Goal: Register for event/course

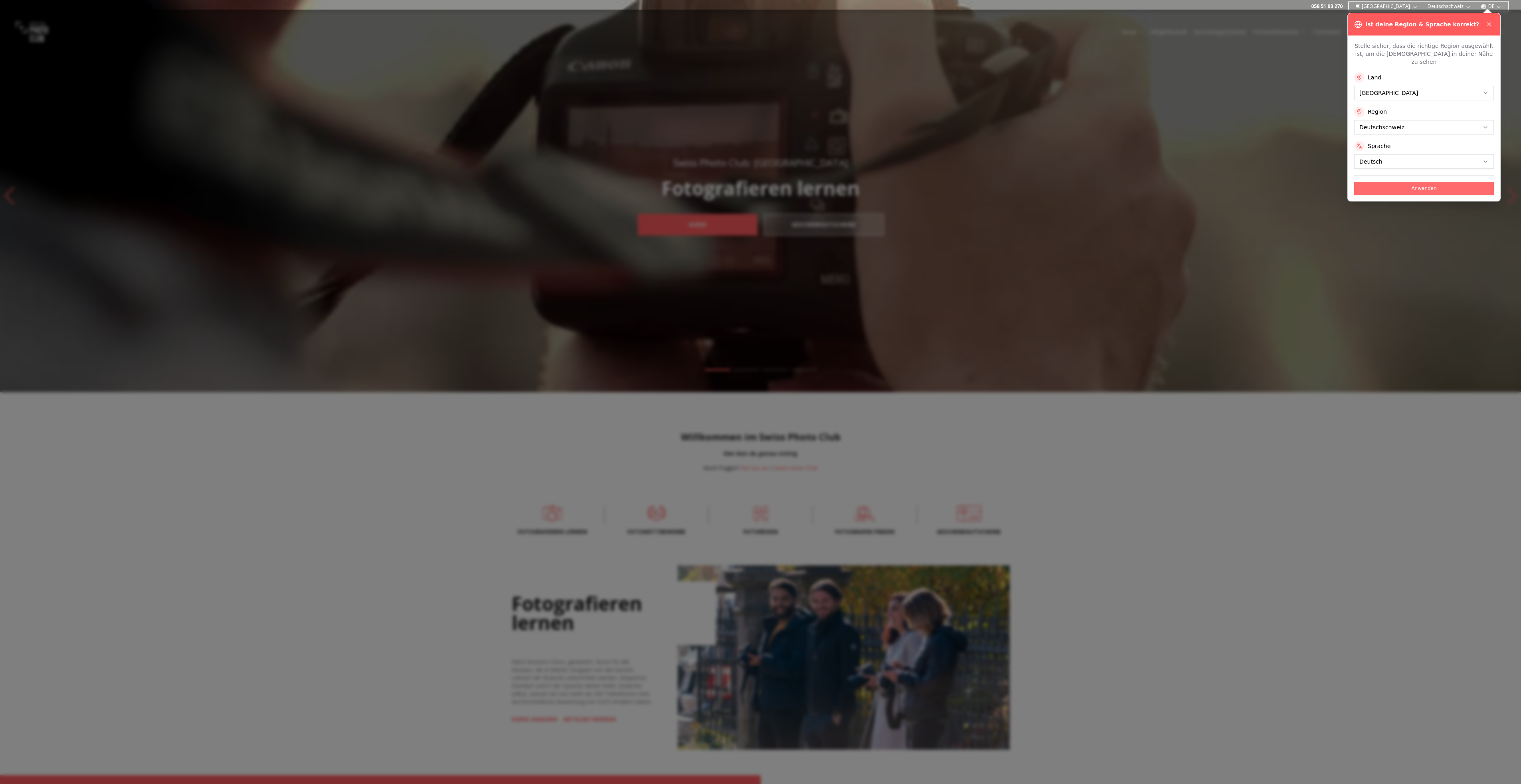
click at [1398, 182] on button "Anwenden" at bounding box center [1424, 188] width 140 height 13
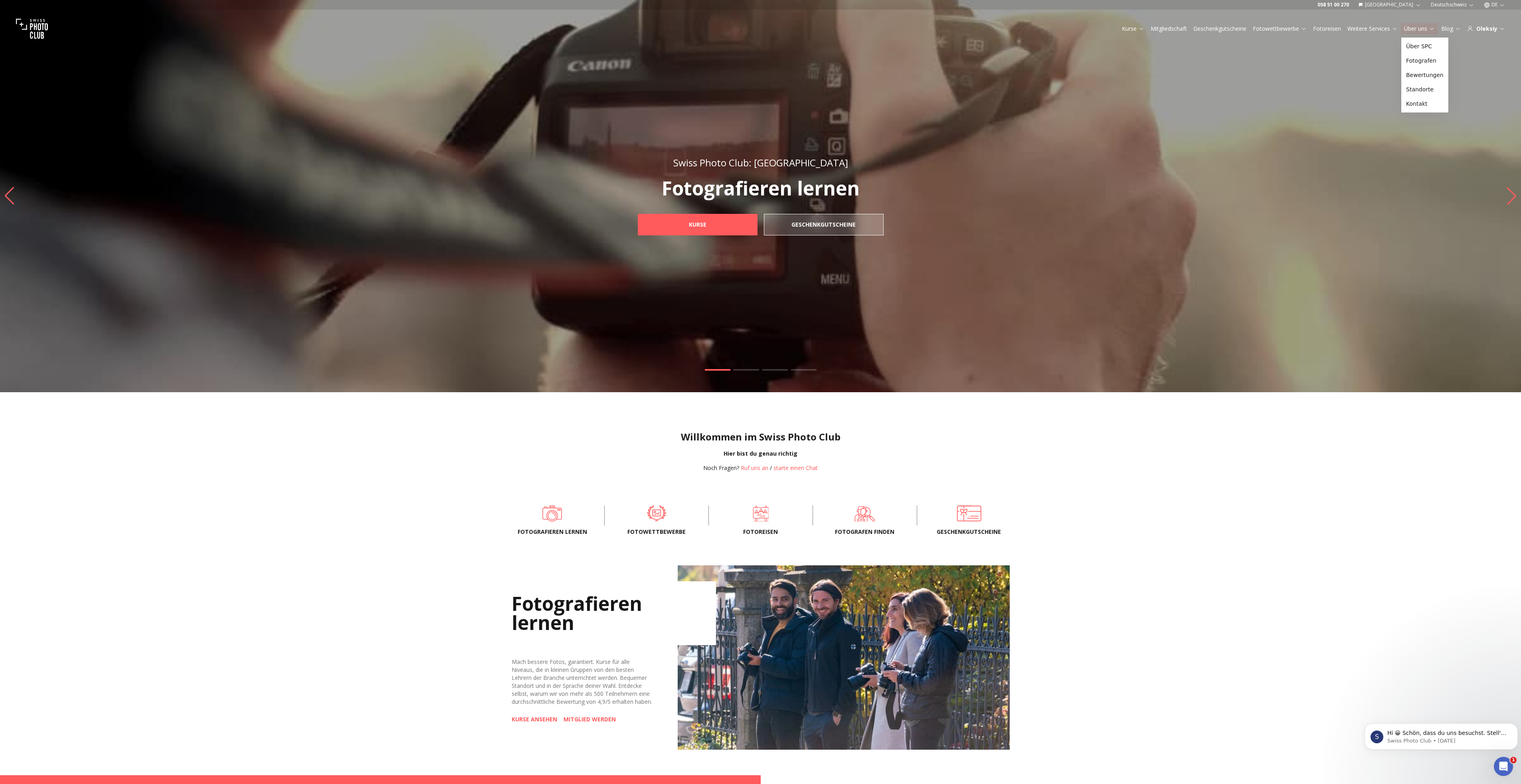
click at [1424, 28] on link "Über uns" at bounding box center [1419, 29] width 31 height 8
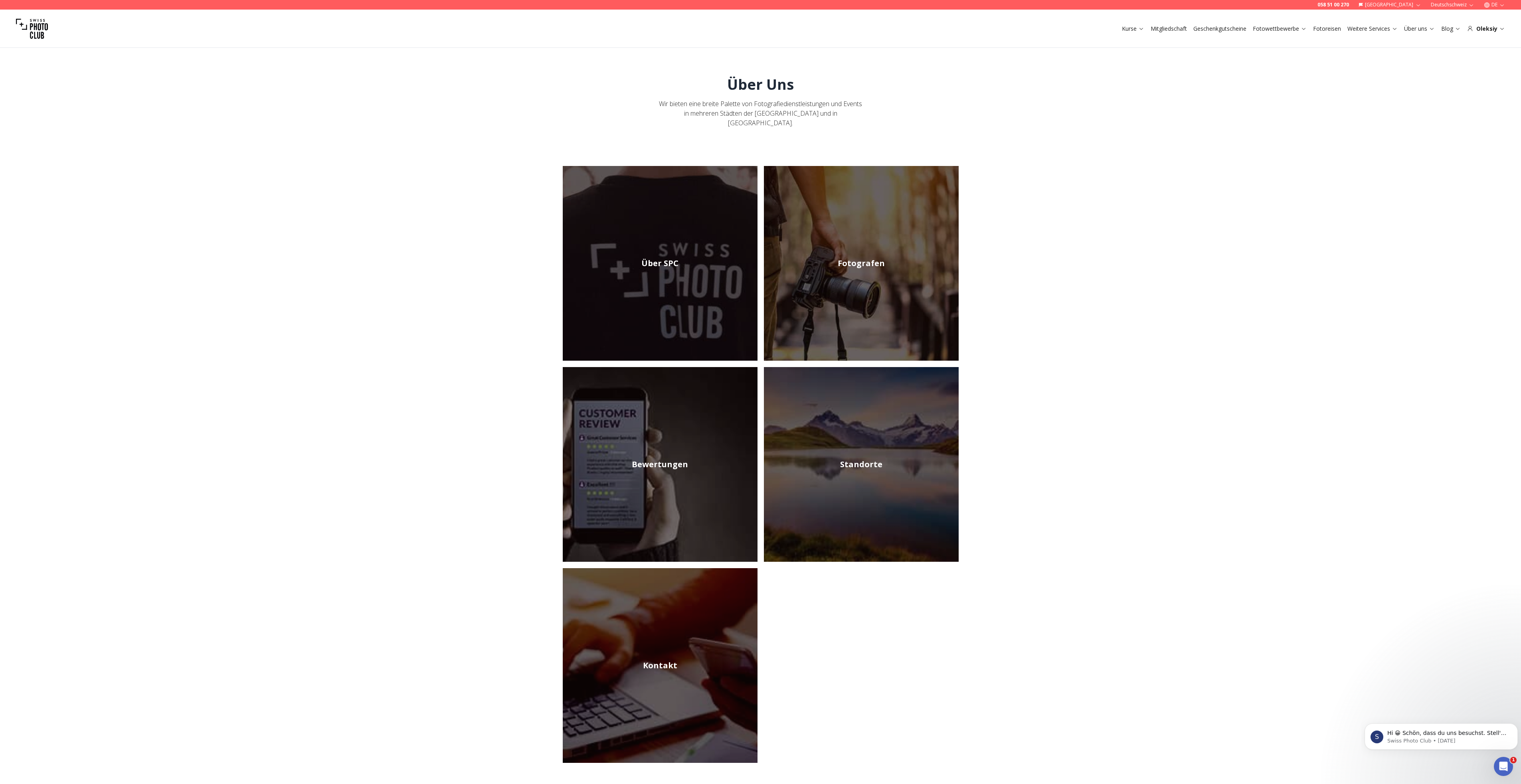
scroll to position [221, 0]
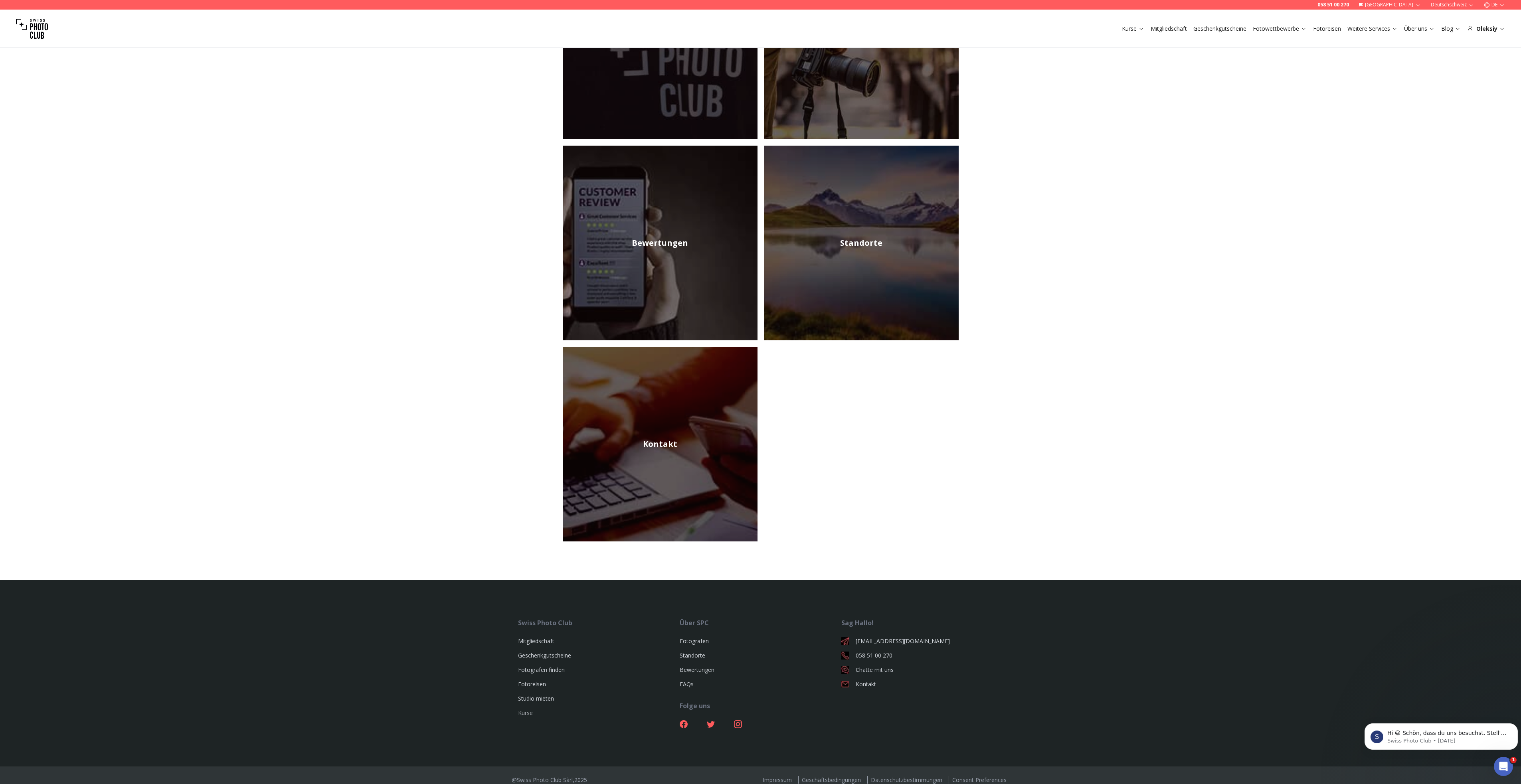
click at [523, 709] on link "Kurse" at bounding box center [525, 713] width 15 height 8
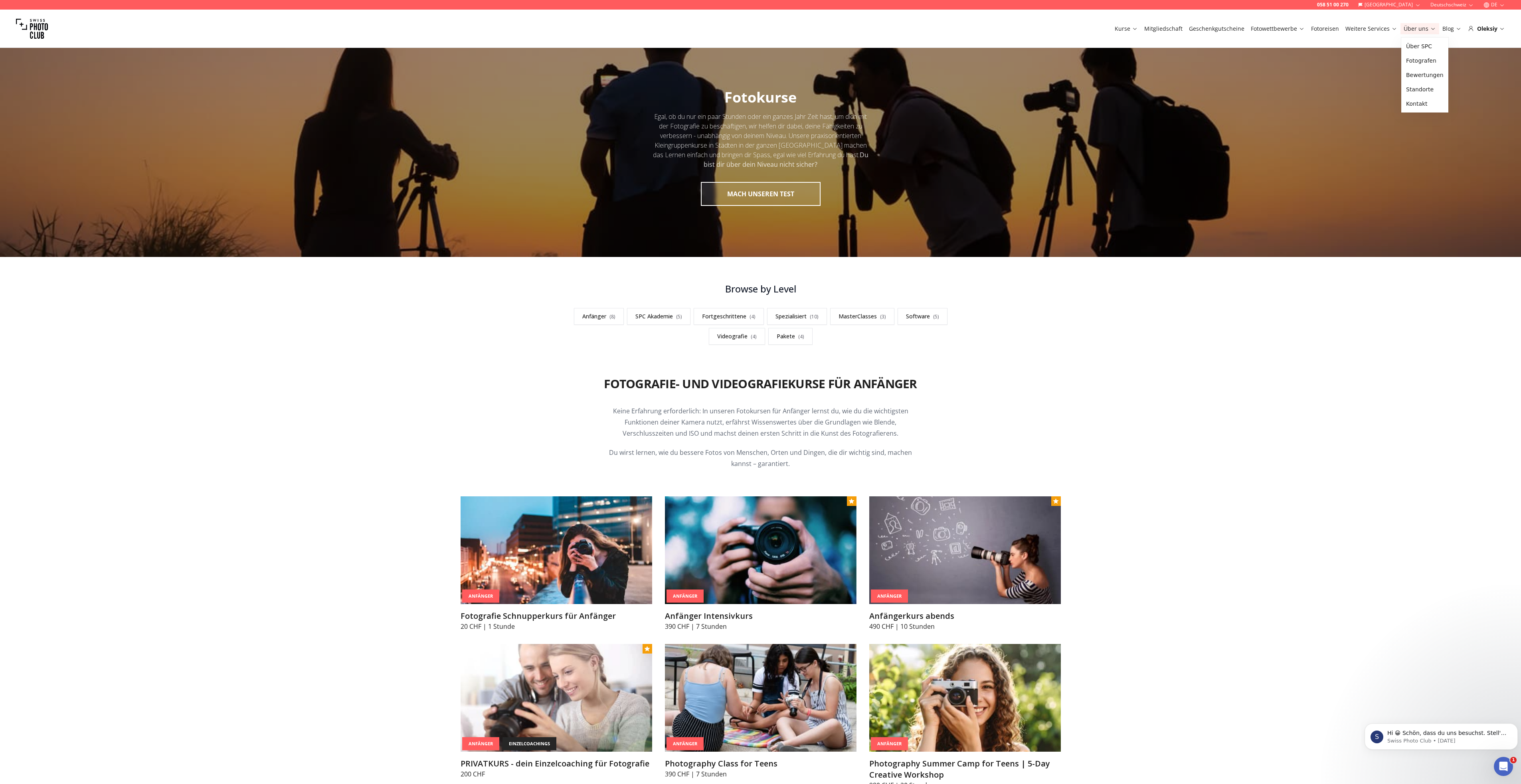
click at [1417, 27] on link "Über uns" at bounding box center [1419, 29] width 32 height 8
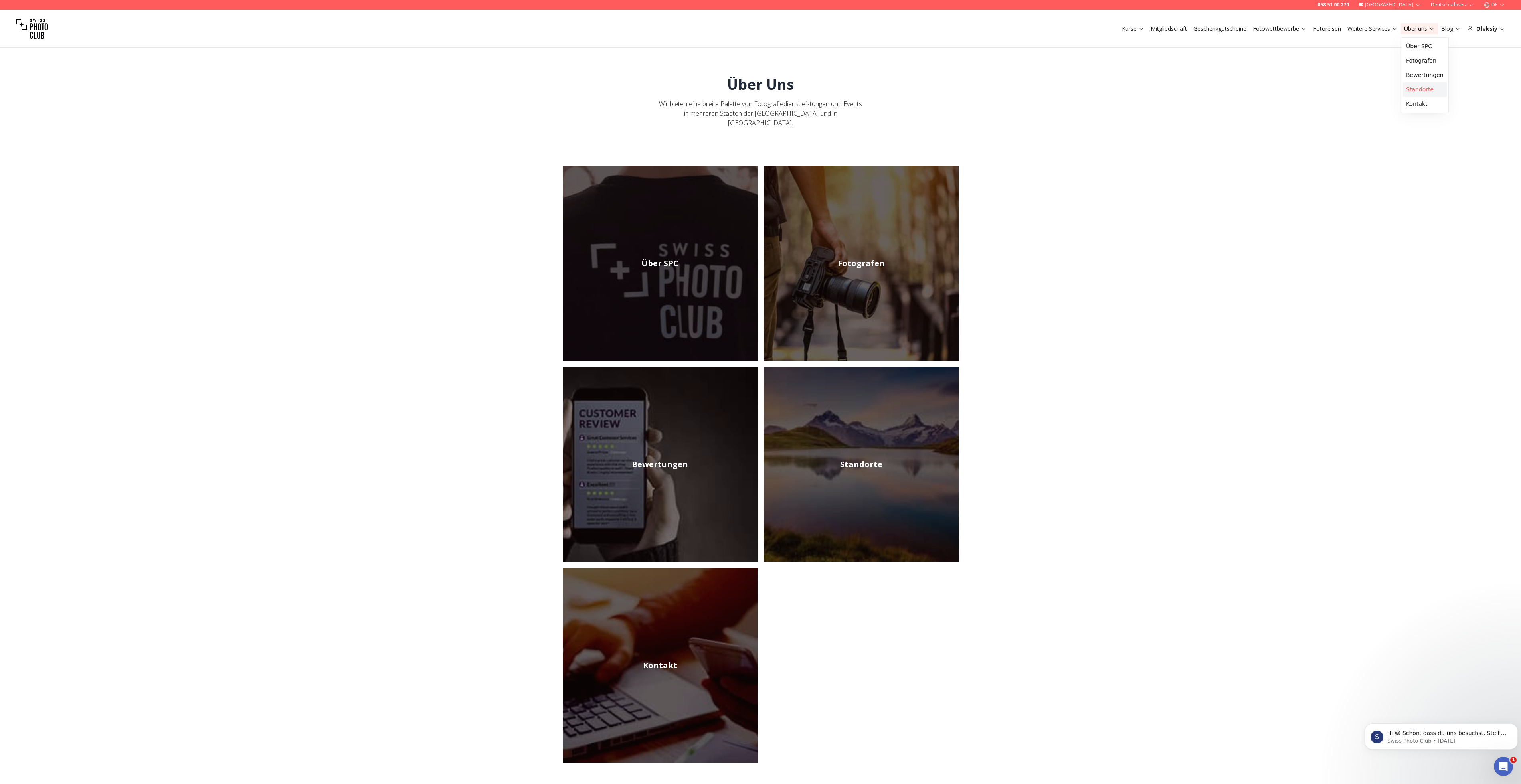
click at [1414, 93] on link "Standorte" at bounding box center [1425, 89] width 44 height 14
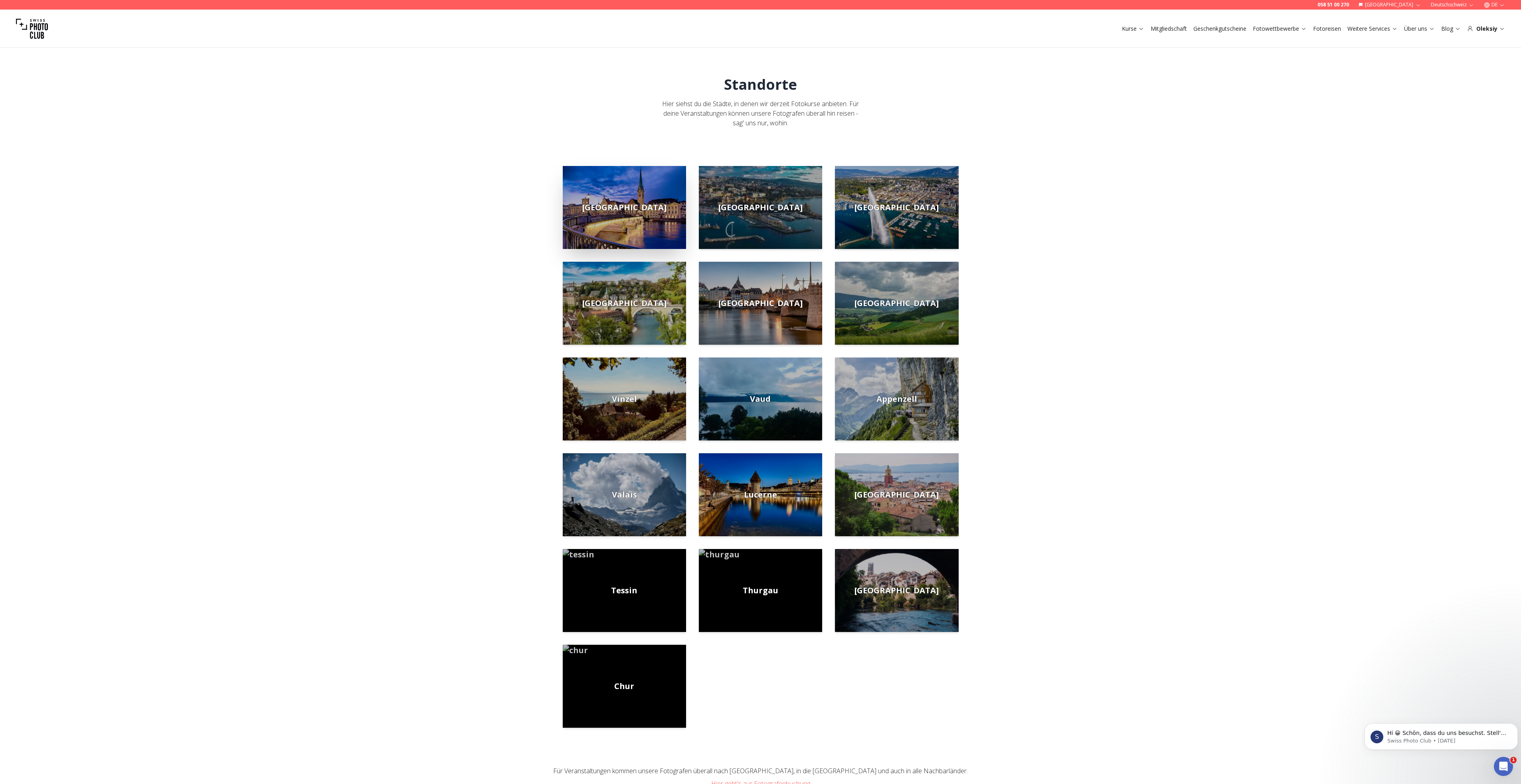
click at [625, 209] on span "[GEOGRAPHIC_DATA]" at bounding box center [624, 207] width 84 height 11
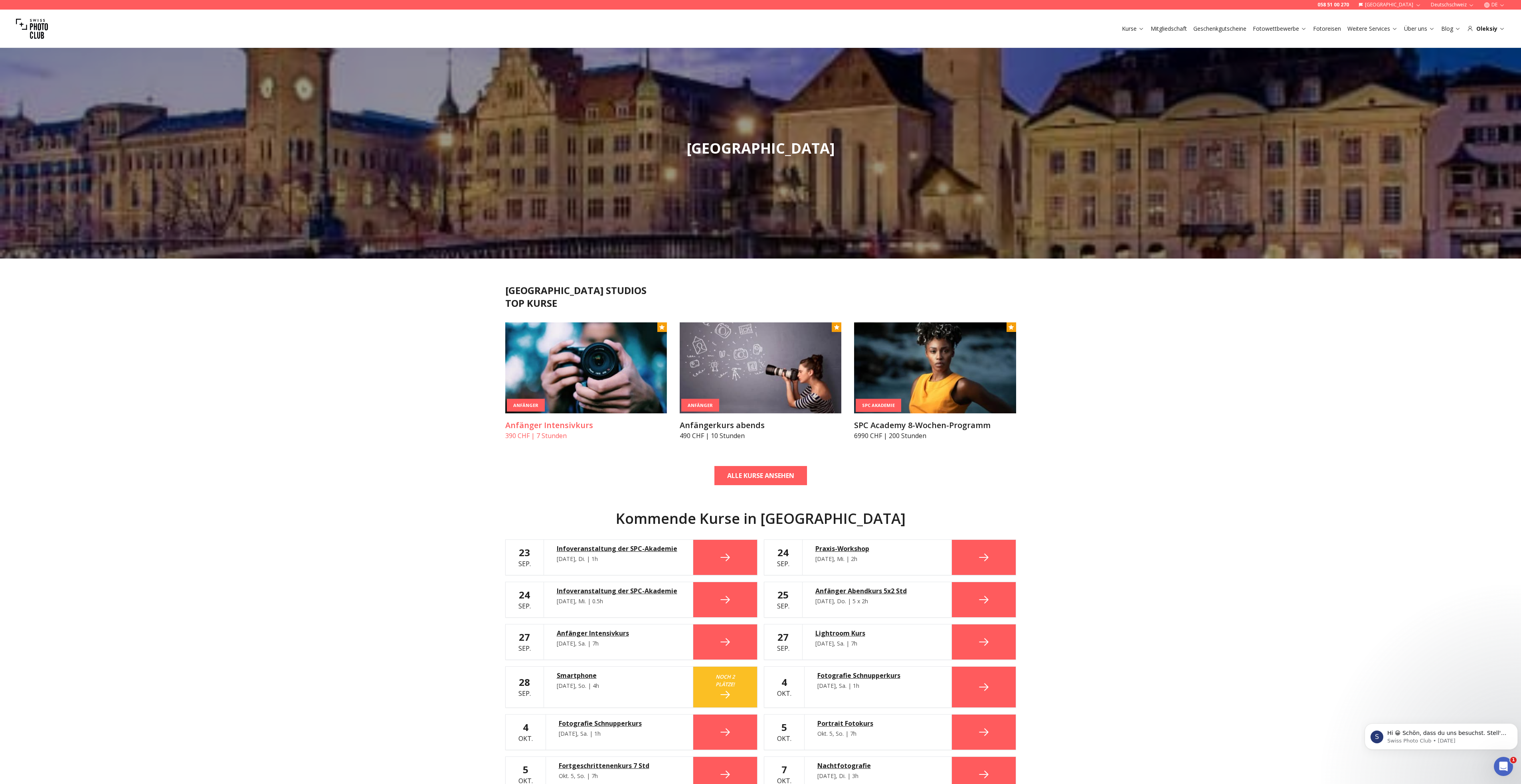
click at [586, 426] on h3 "Anfänger Intensivkurs" at bounding box center [586, 425] width 162 height 11
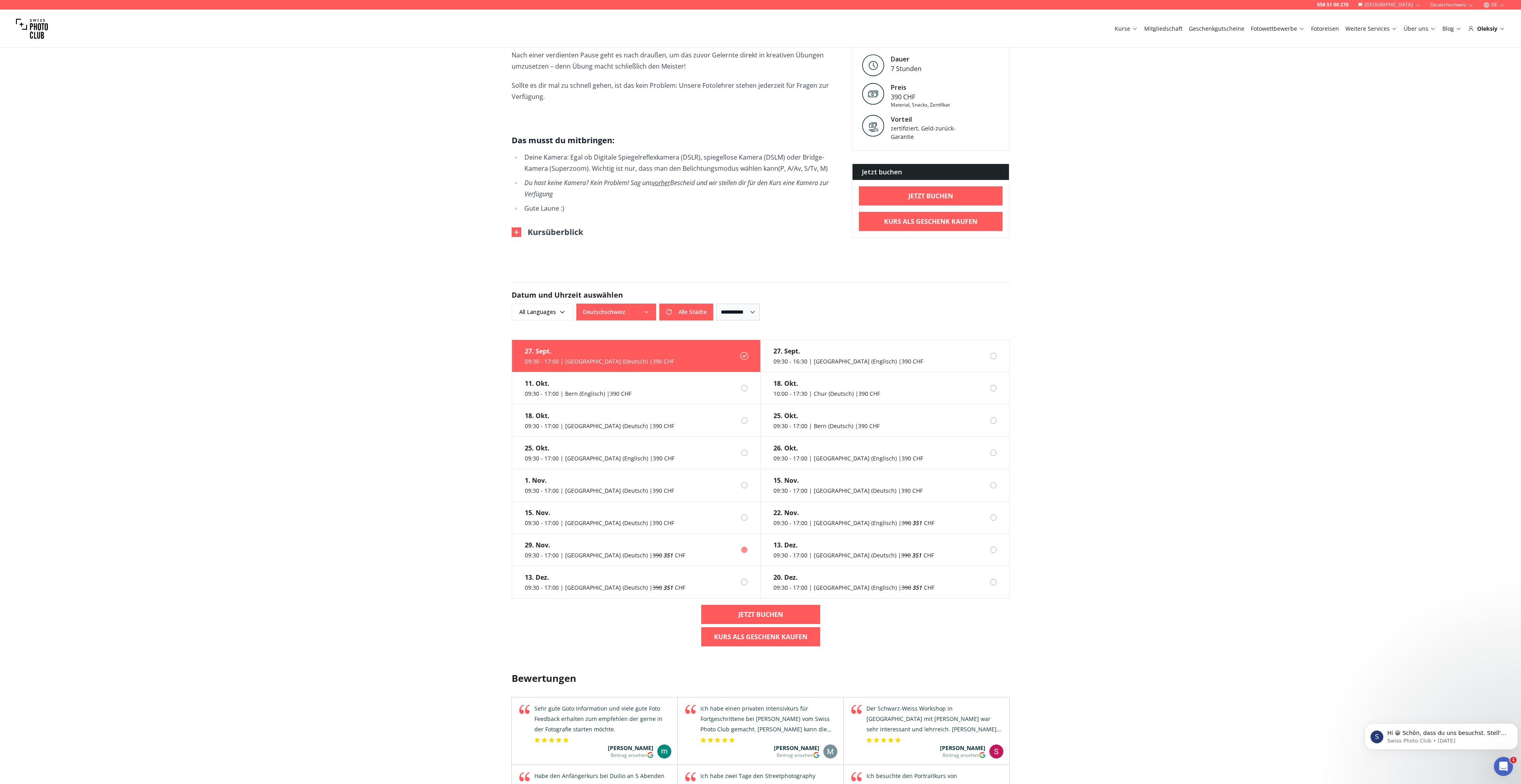
scroll to position [332, 0]
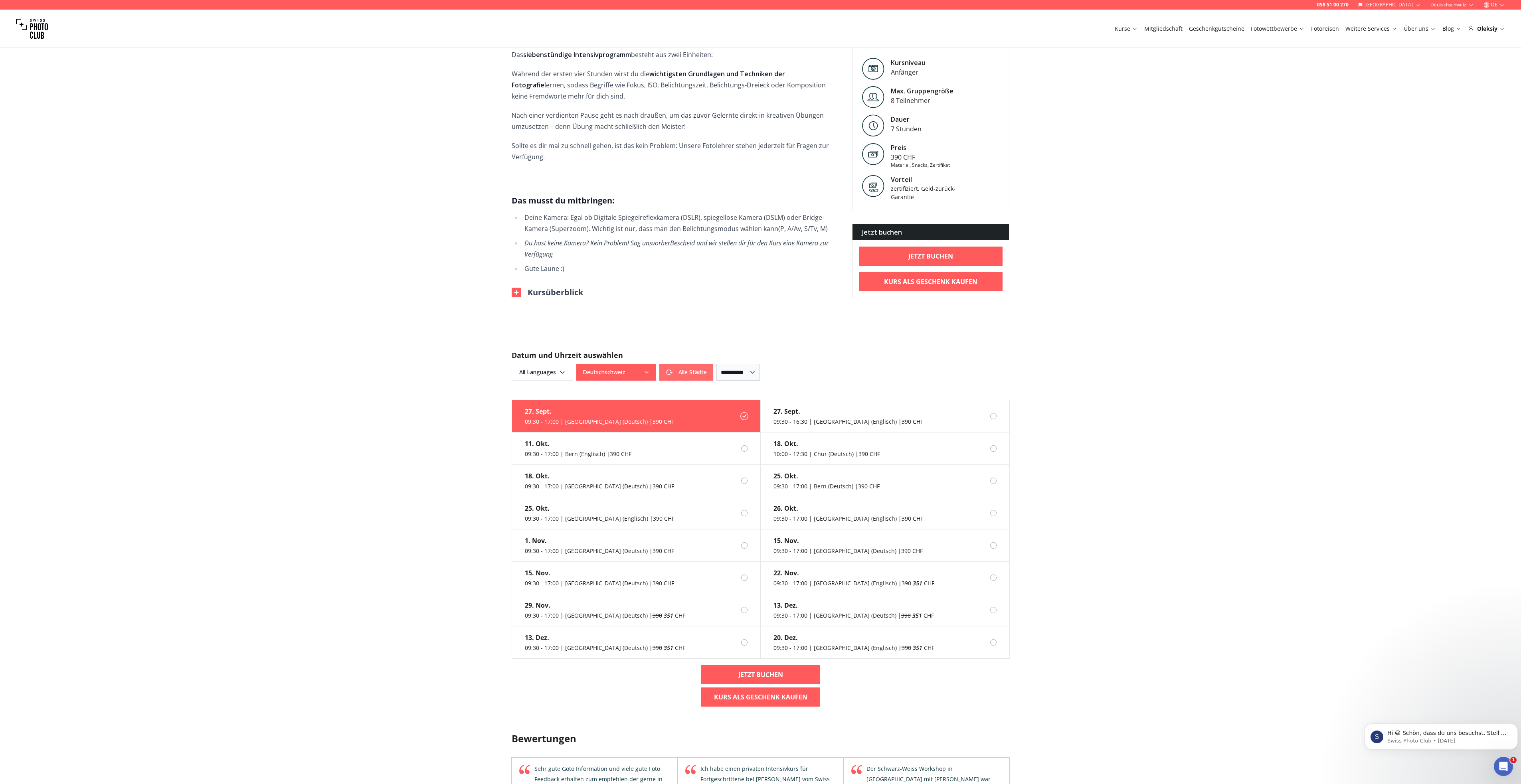
click at [695, 365] on button "Alle Städte" at bounding box center [686, 372] width 54 height 17
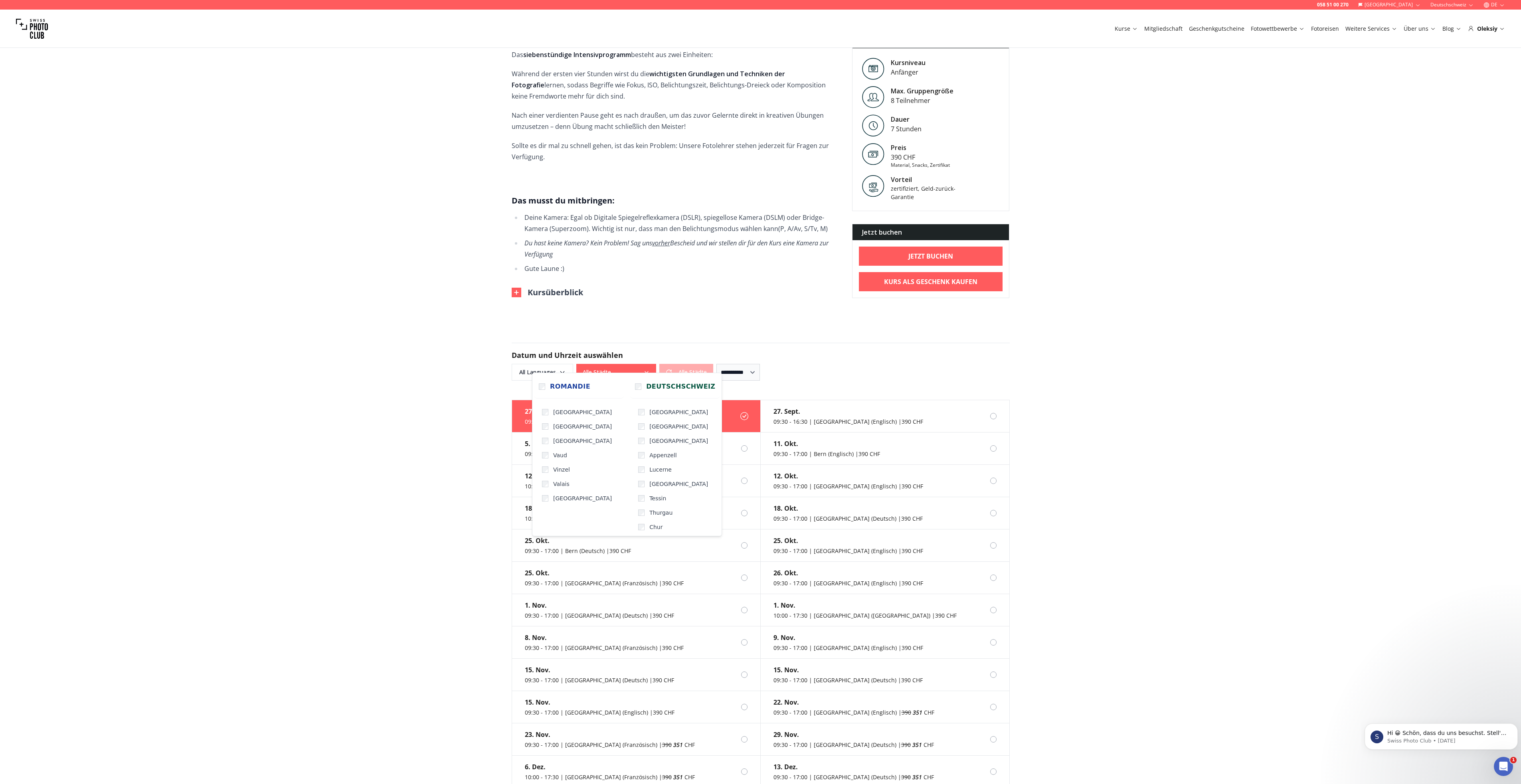
click at [637, 364] on button "Alle Städte" at bounding box center [616, 372] width 80 height 17
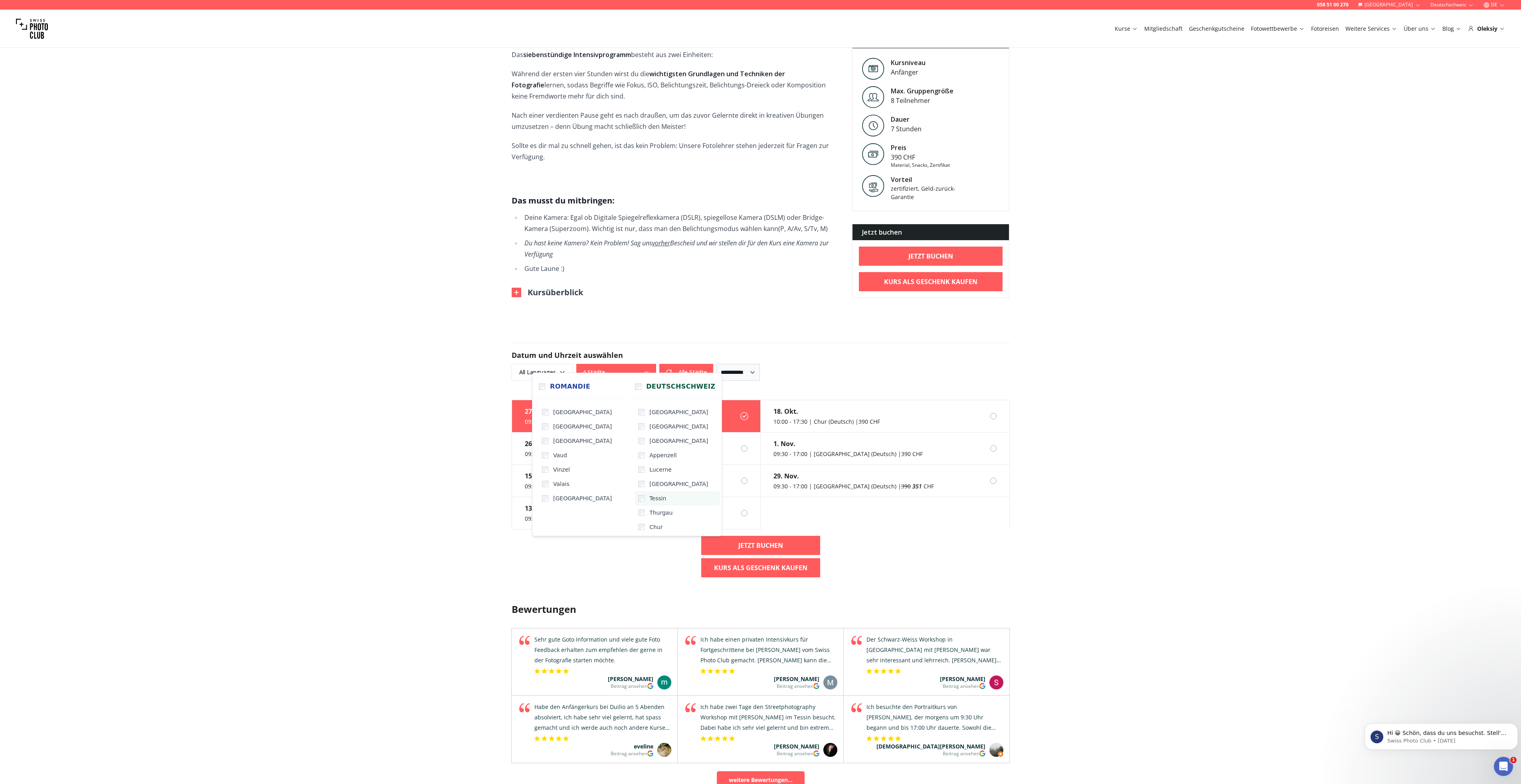
click at [635, 495] on label "Tessin" at bounding box center [677, 498] width 85 height 14
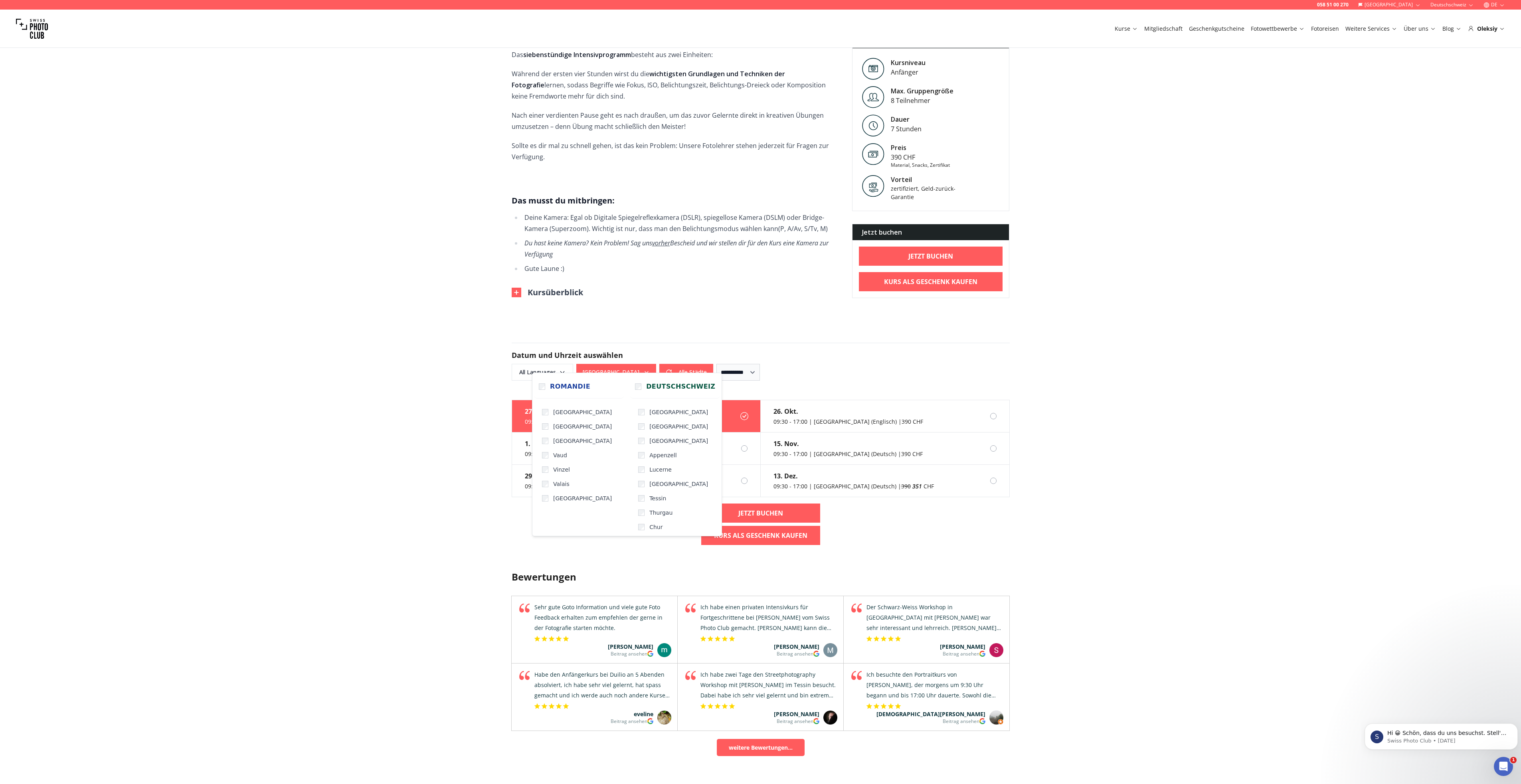
click at [831, 370] on div "**********" at bounding box center [761, 372] width 498 height 17
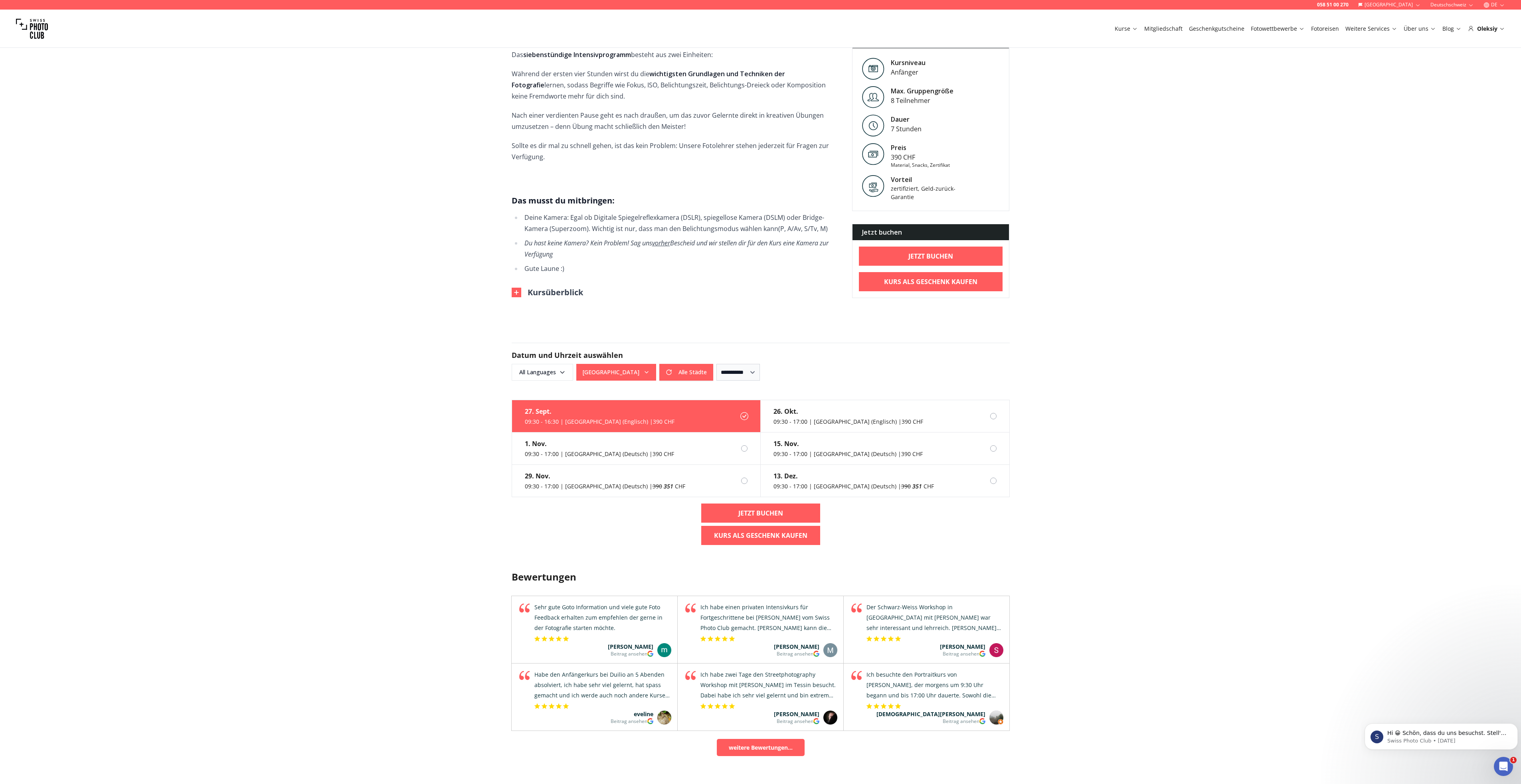
click at [599, 418] on div "09:30 - 16:30 | [GEOGRAPHIC_DATA] (Englisch) | 390 CHF" at bounding box center [599, 422] width 149 height 8
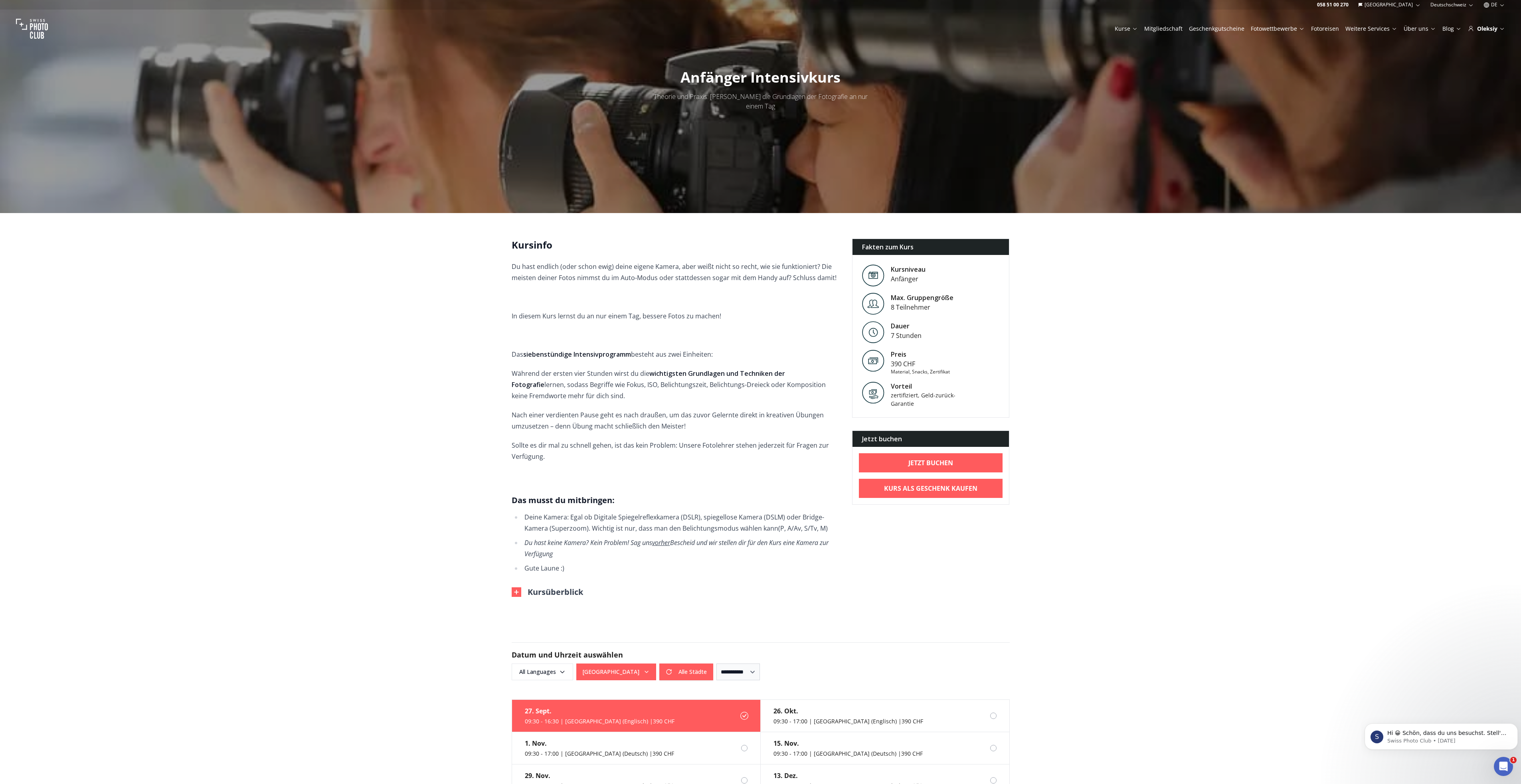
scroll to position [0, 0]
